Goal: Find specific page/section: Find specific page/section

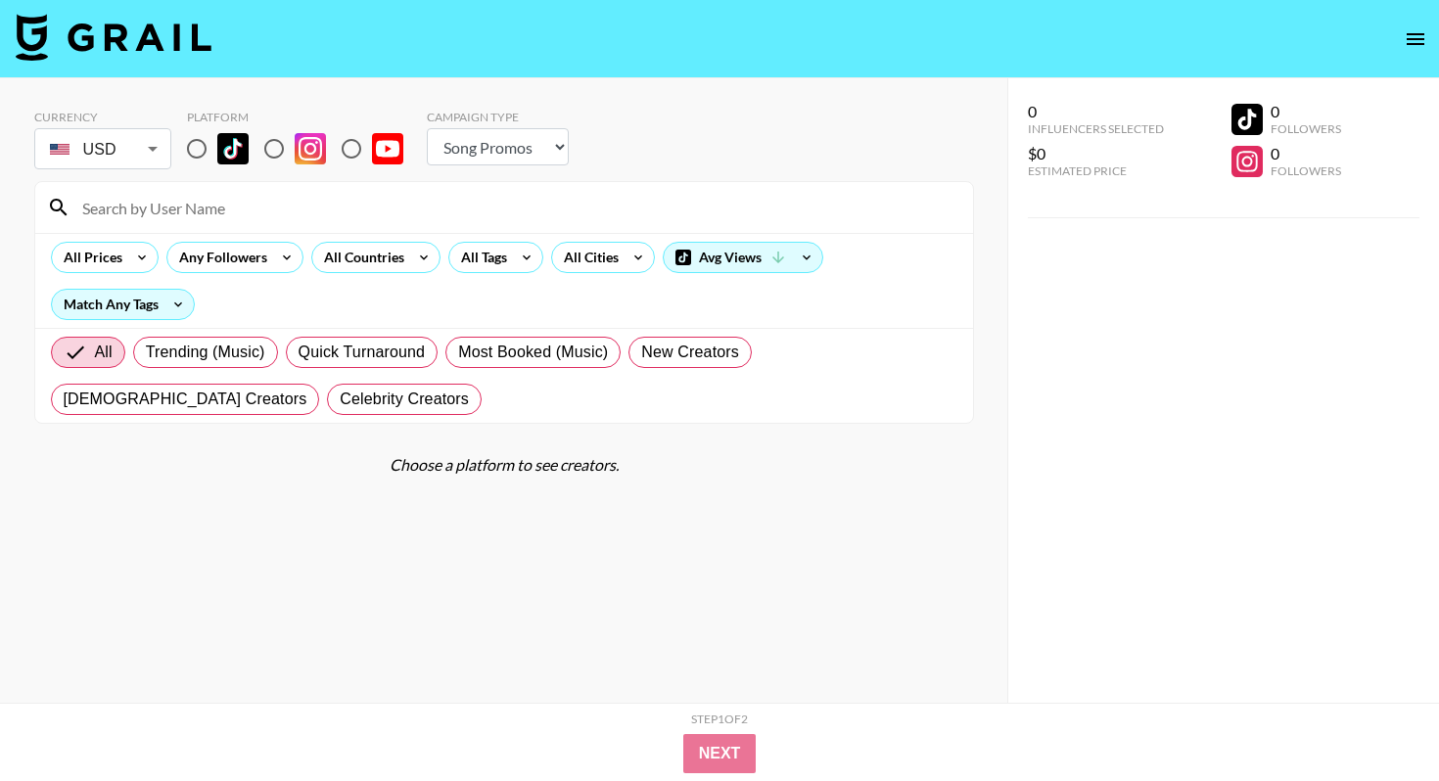
select select "Song"
click at [215, 152] on input "radio" at bounding box center [196, 148] width 41 height 41
radio input "true"
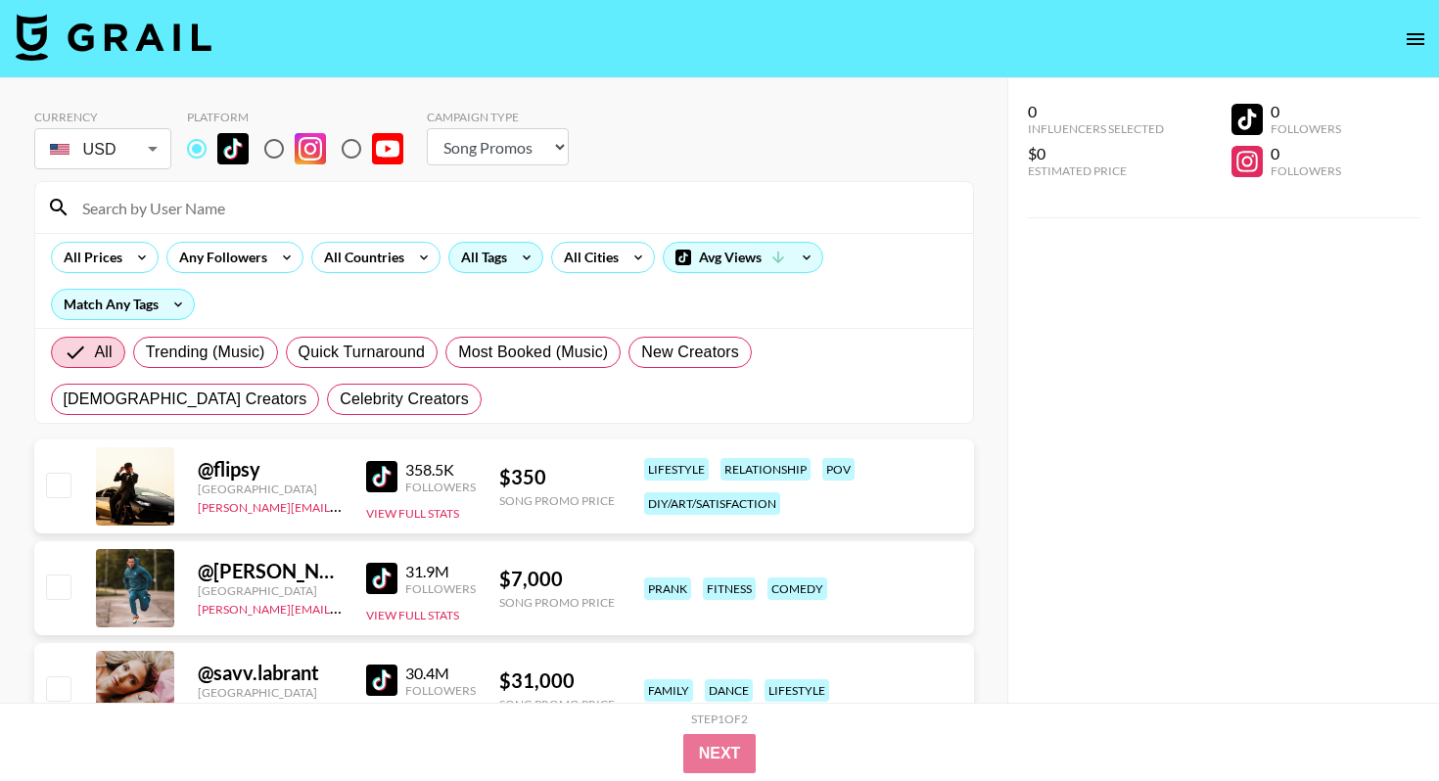
click at [511, 263] on icon at bounding box center [526, 257] width 31 height 29
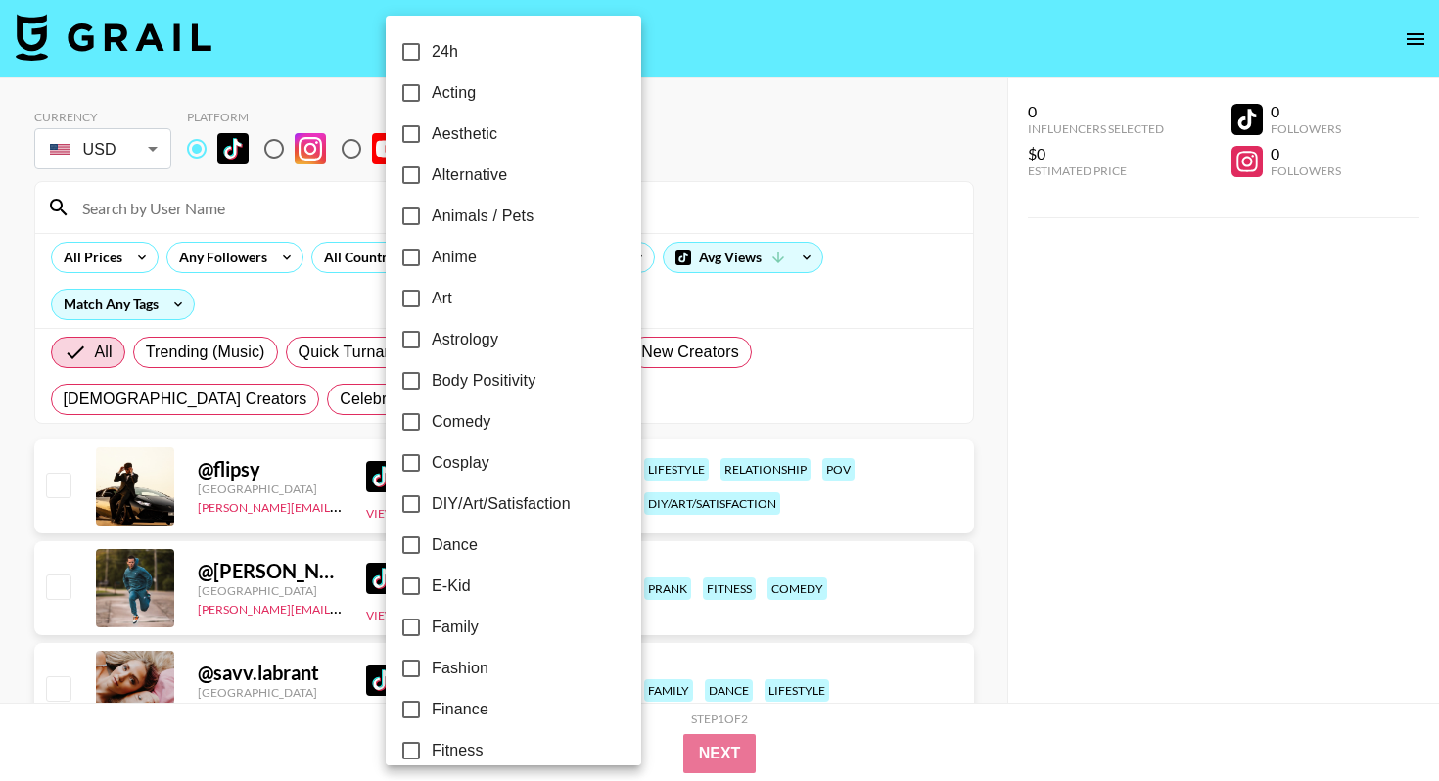
click at [655, 275] on div at bounding box center [719, 390] width 1439 height 781
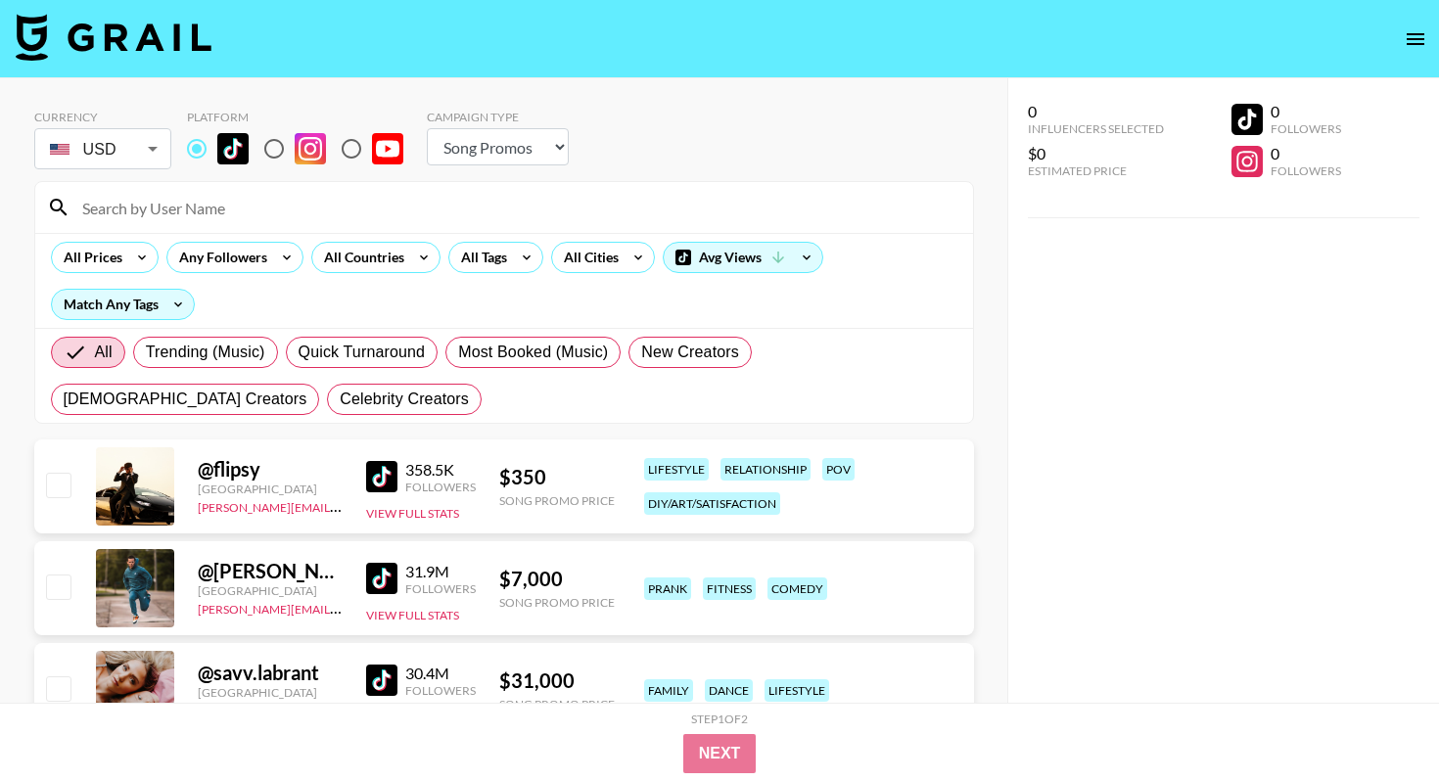
click at [619, 265] on div "24h Acting Aesthetic Alternative Animals / Pets Anime Art Astrology Body Positi…" at bounding box center [719, 390] width 1439 height 781
click at [619, 265] on div "All Cities" at bounding box center [603, 257] width 104 height 31
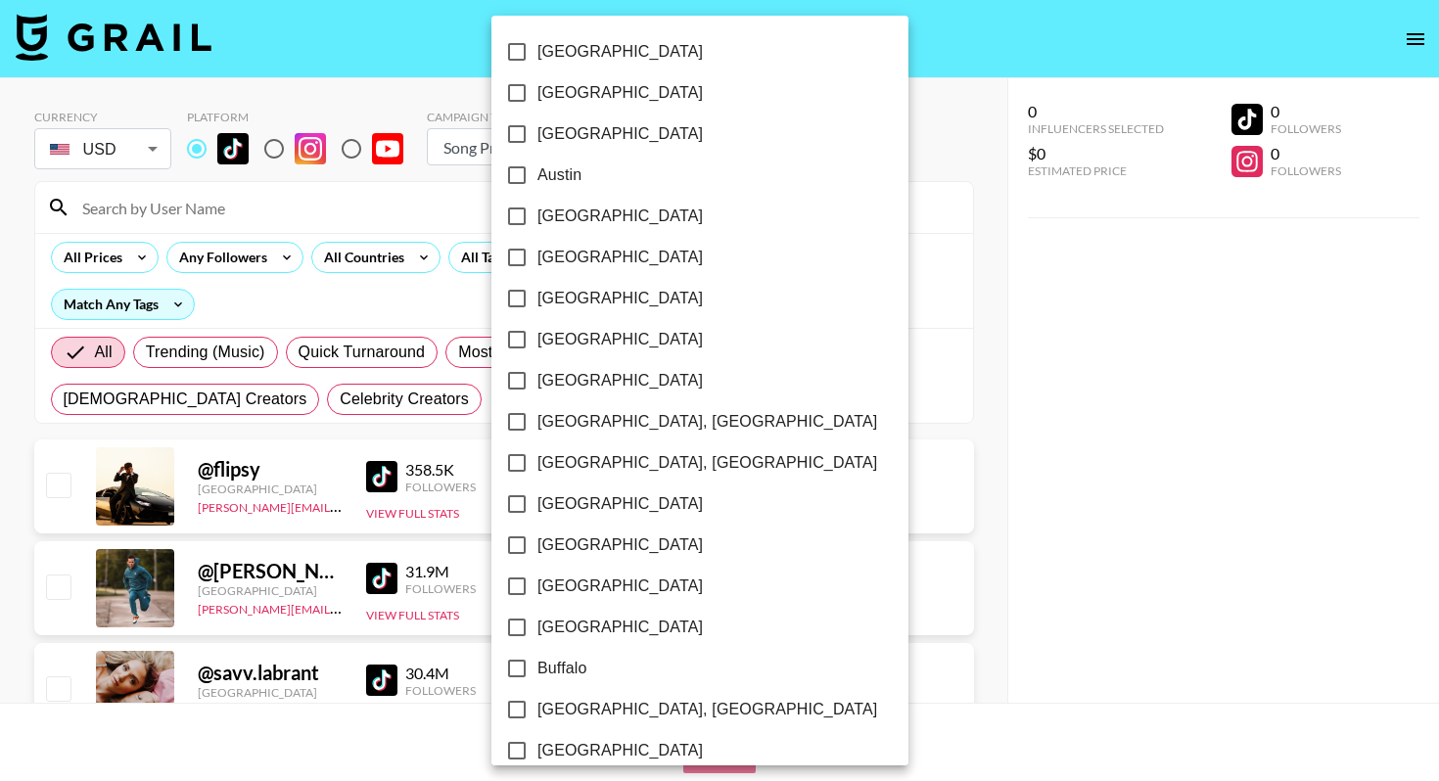
click at [553, 175] on span "Austin" at bounding box center [559, 174] width 44 height 23
click at [537, 175] on input "Austin" at bounding box center [516, 175] width 41 height 41
checkbox input "true"
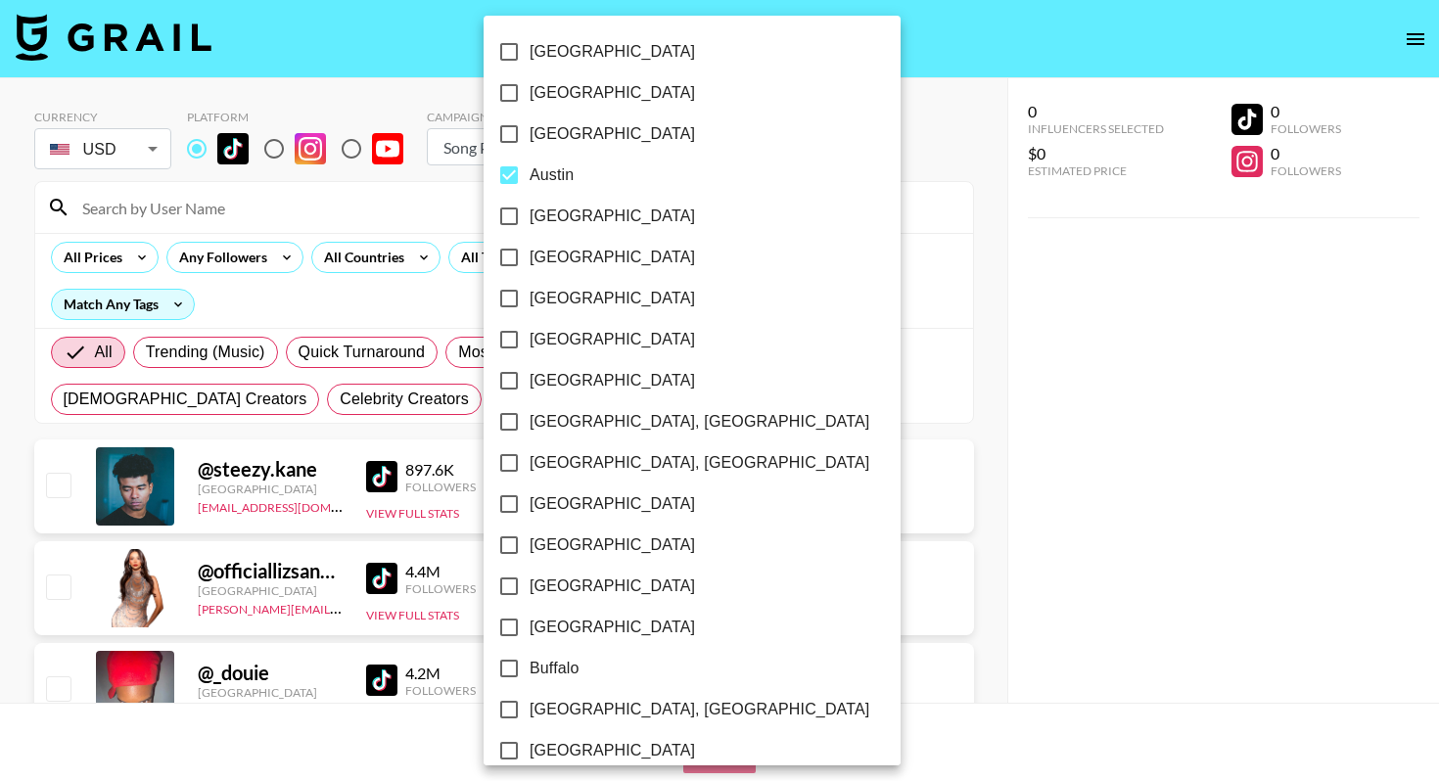
click at [900, 213] on div at bounding box center [719, 390] width 1439 height 781
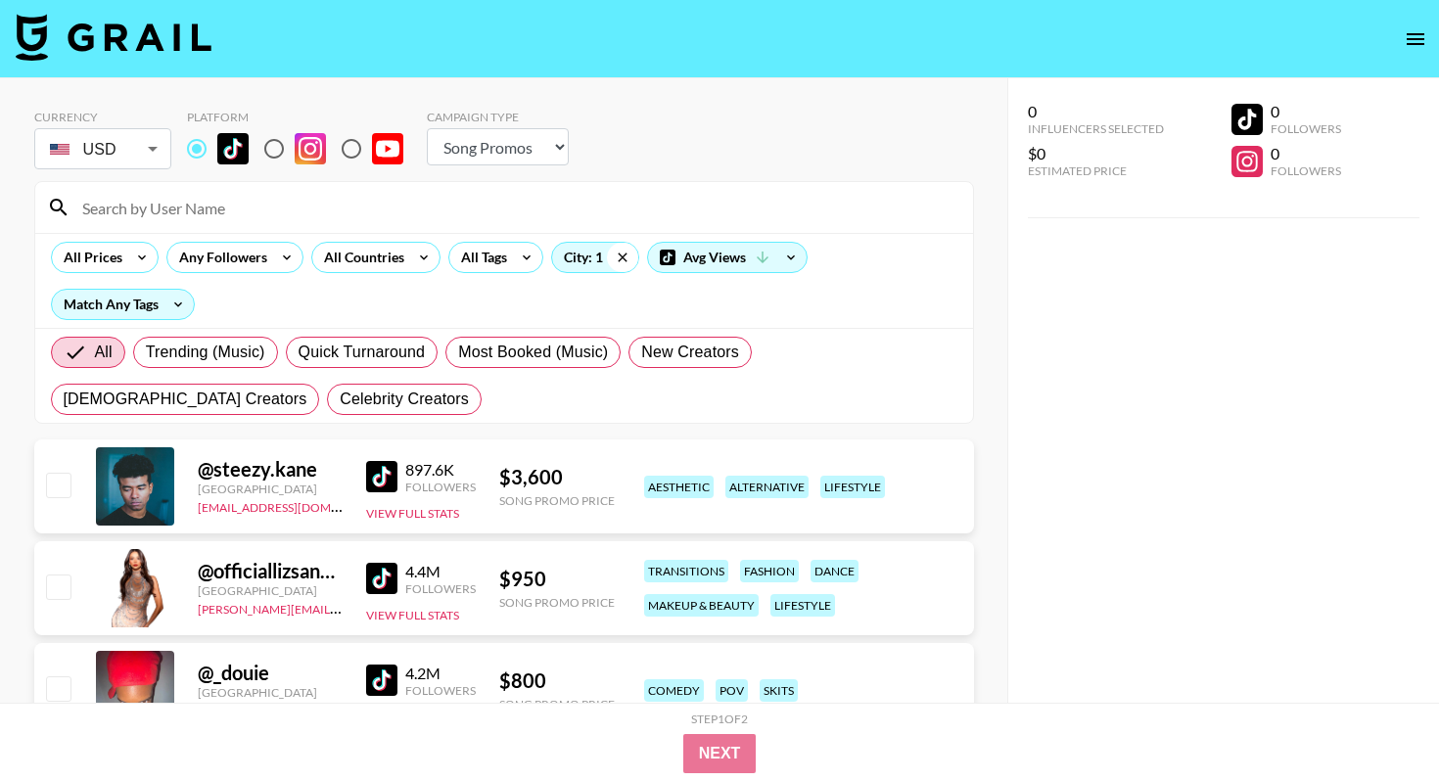
click at [619, 259] on icon at bounding box center [622, 257] width 31 height 29
